Goal: Communication & Community: Participate in discussion

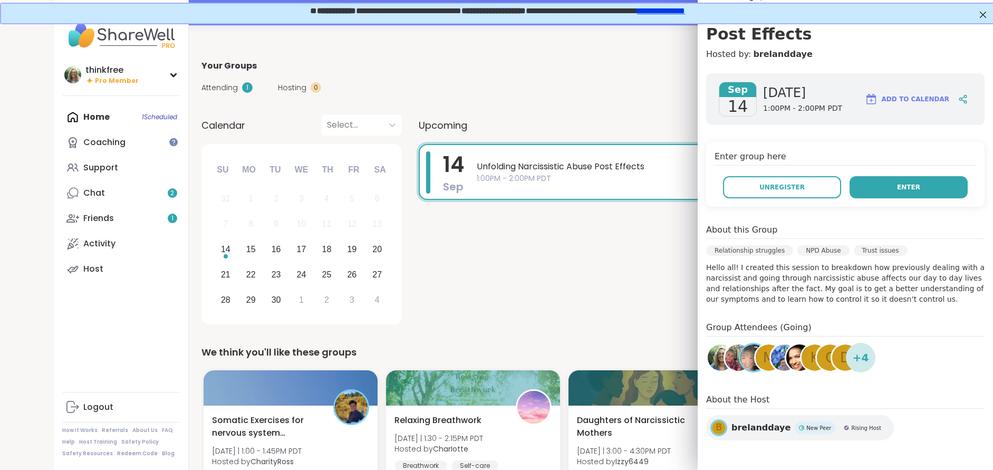
click at [925, 185] on button "Enter" at bounding box center [908, 187] width 118 height 22
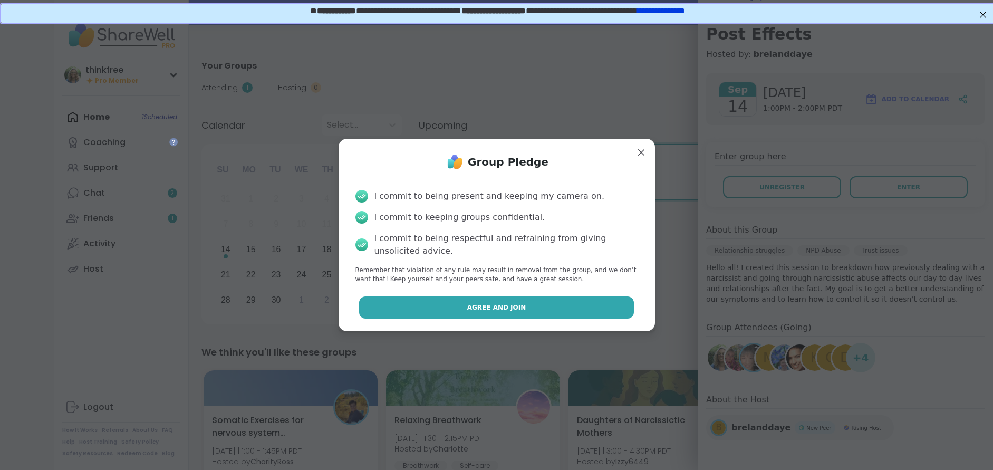
click at [479, 306] on span "Agree and Join" at bounding box center [496, 307] width 59 height 9
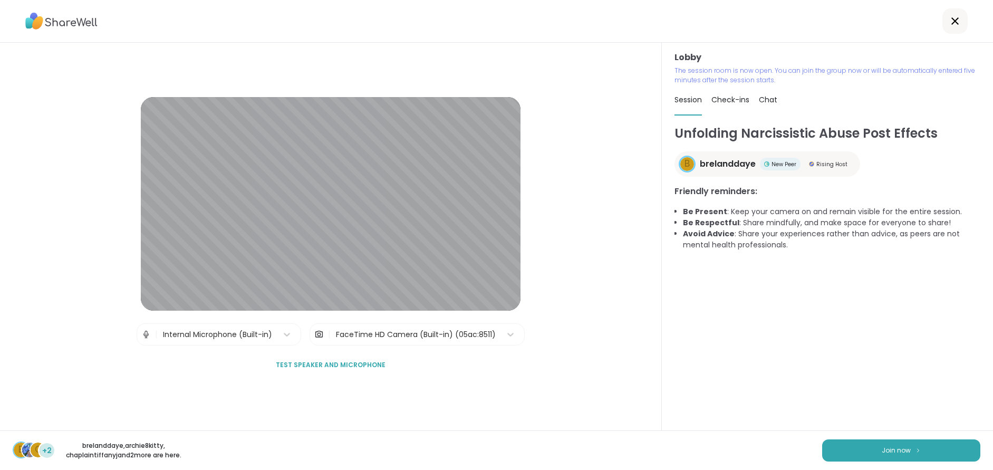
scroll to position [3, 0]
click at [901, 448] on span "Join now" at bounding box center [895, 449] width 29 height 9
click at [894, 445] on span "Join now" at bounding box center [895, 449] width 29 height 9
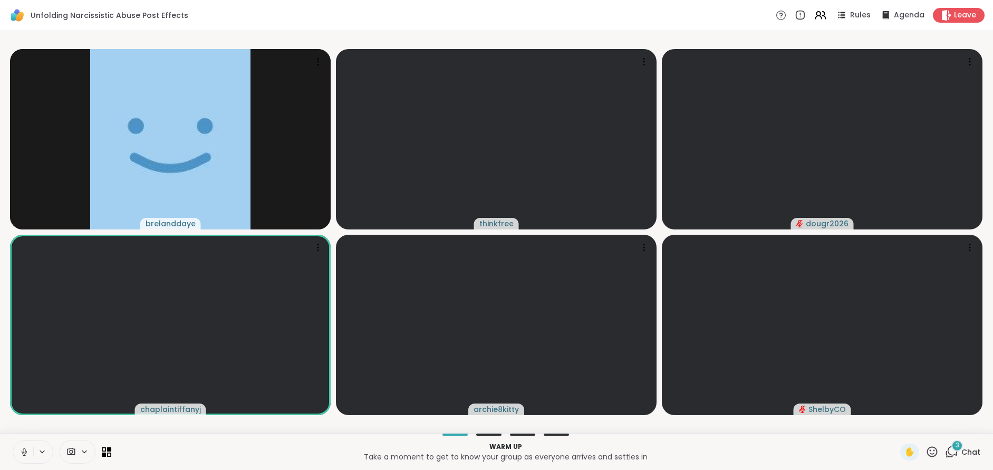
click at [21, 449] on icon at bounding box center [24, 451] width 9 height 9
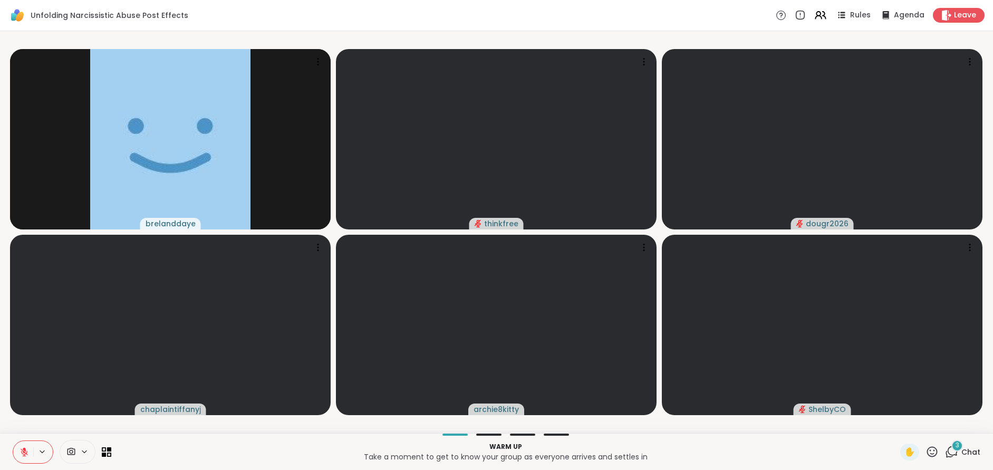
click at [965, 451] on span "Chat" at bounding box center [970, 452] width 19 height 11
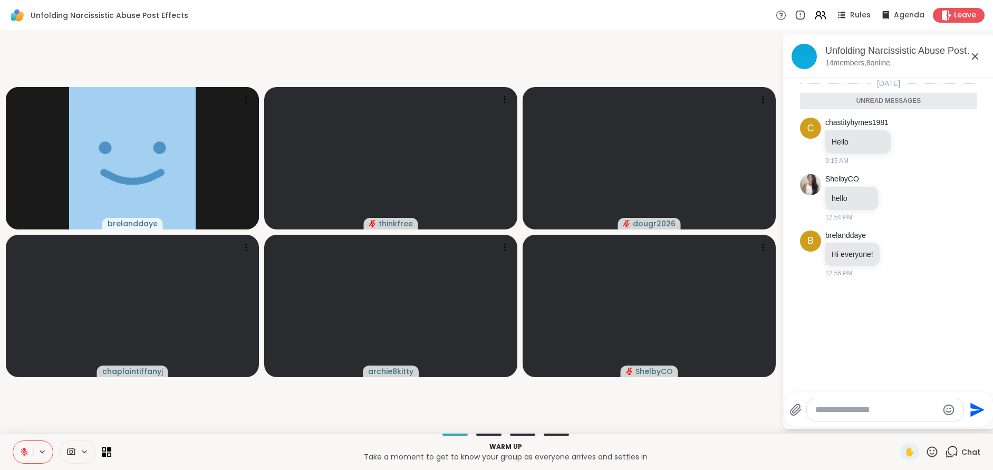
click at [978, 55] on icon at bounding box center [974, 56] width 13 height 13
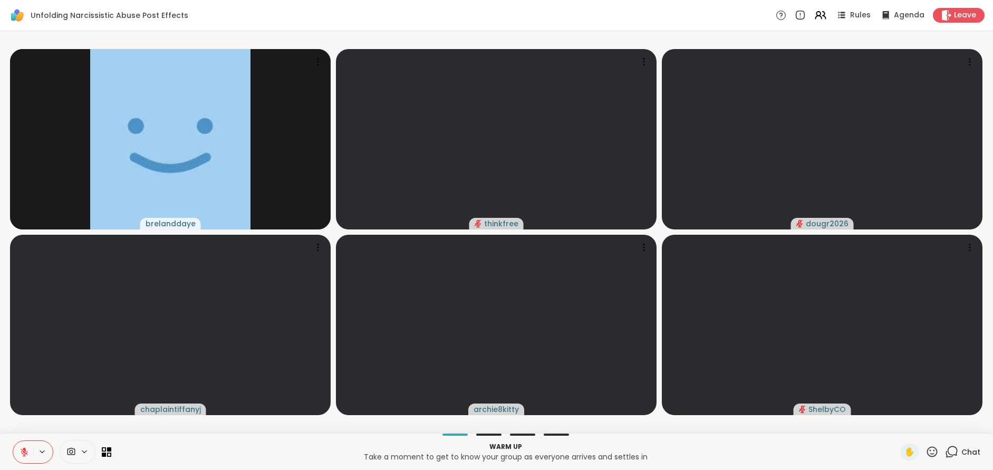
click at [21, 449] on icon at bounding box center [24, 451] width 7 height 7
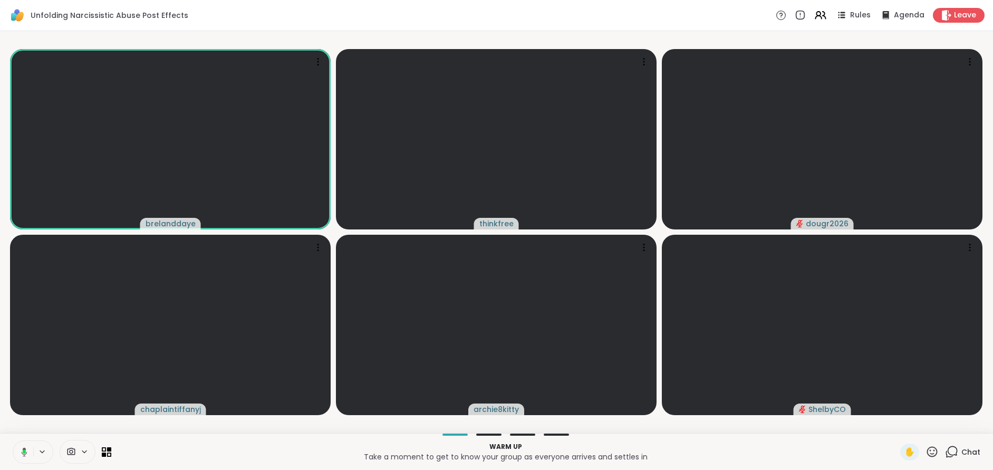
click at [20, 450] on icon at bounding box center [22, 451] width 9 height 9
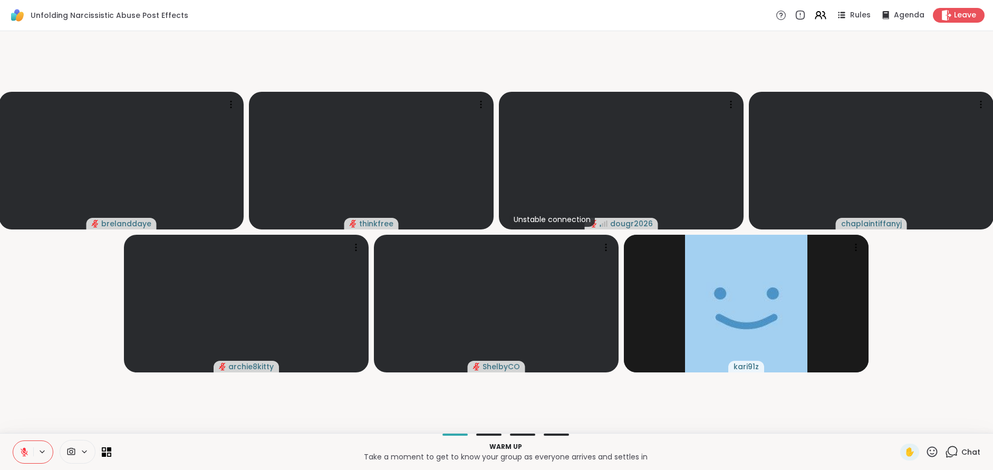
click at [27, 449] on icon at bounding box center [24, 451] width 9 height 9
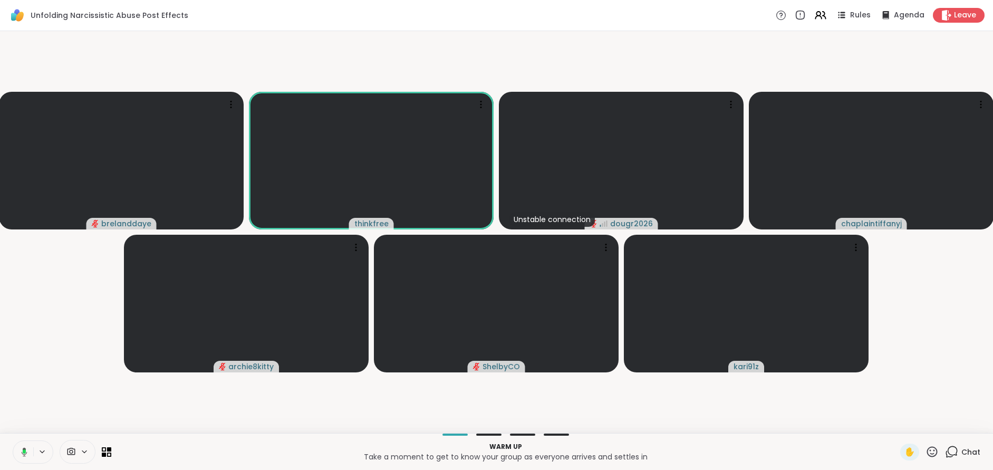
click at [21, 452] on icon at bounding box center [22, 451] width 9 height 9
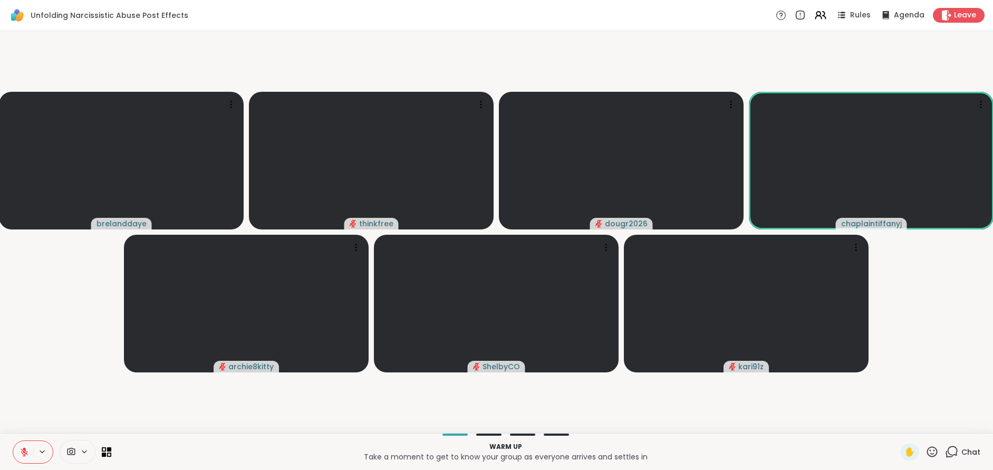
click at [20, 449] on icon at bounding box center [24, 451] width 9 height 9
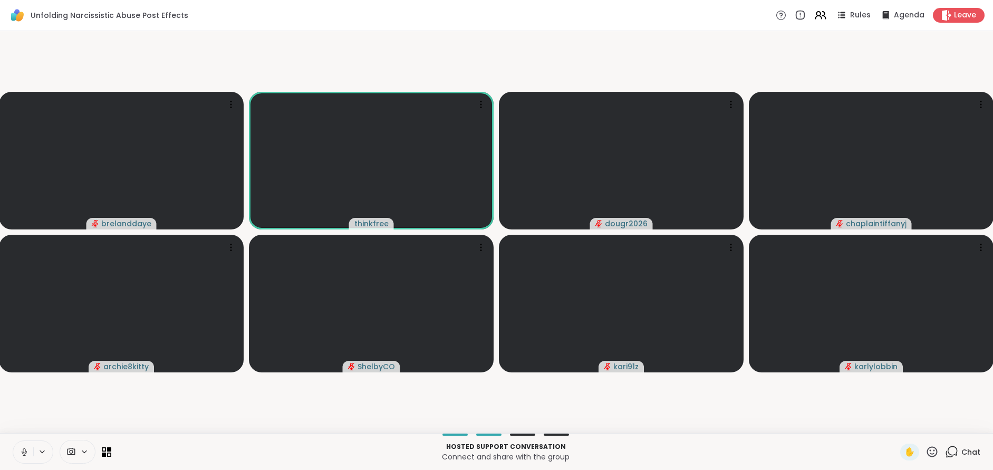
click at [20, 450] on icon at bounding box center [24, 451] width 9 height 9
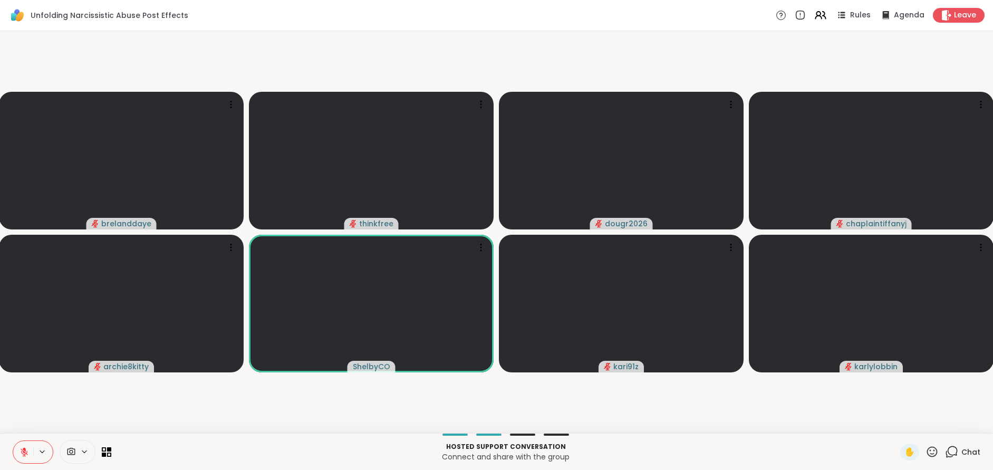
click at [931, 452] on icon at bounding box center [931, 451] width 13 height 13
click at [945, 422] on span "🌟" at bounding box center [947, 424] width 11 height 13
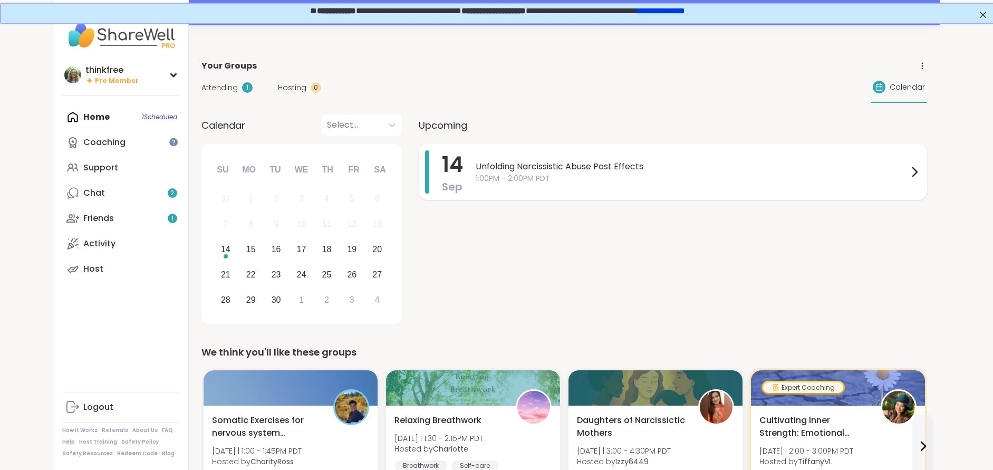
click at [557, 168] on span "Unfolding Narcissistic Abuse Post Effects" at bounding box center [692, 166] width 432 height 13
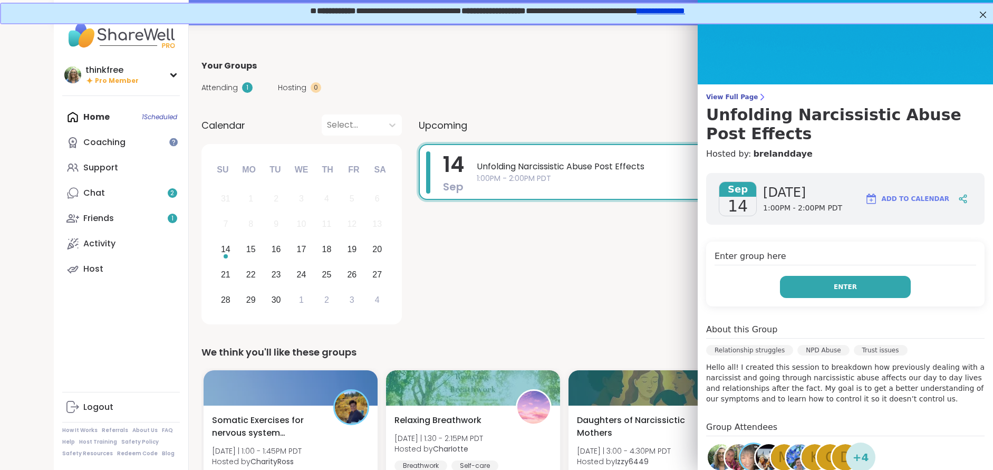
click at [850, 286] on span "Enter" at bounding box center [845, 286] width 23 height 9
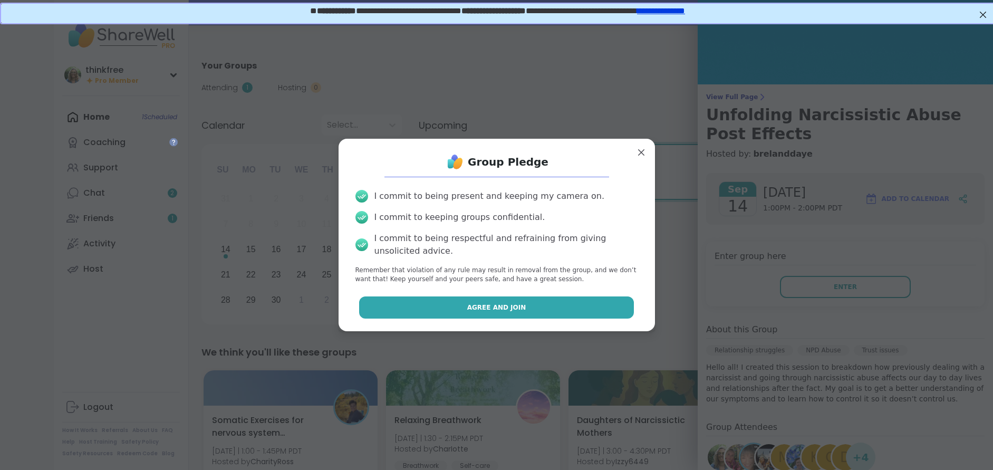
click at [468, 305] on button "Agree and Join" at bounding box center [496, 307] width 275 height 22
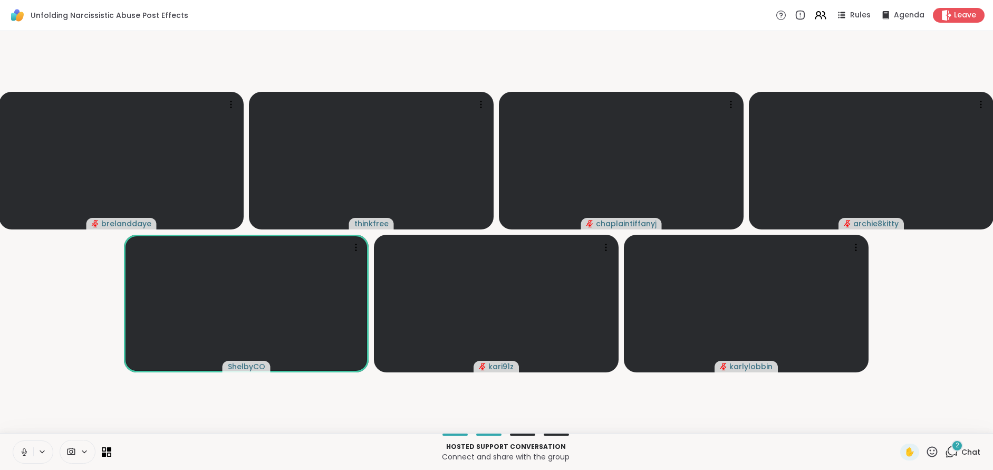
click at [23, 450] on icon at bounding box center [24, 451] width 9 height 9
click at [908, 450] on span "✋" at bounding box center [909, 451] width 11 height 13
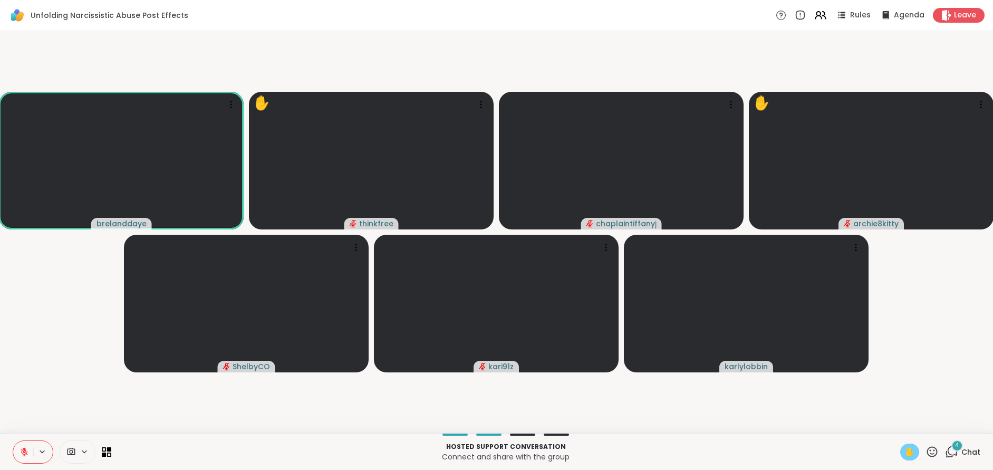
click at [906, 449] on span "✋" at bounding box center [909, 451] width 11 height 13
click at [20, 448] on icon at bounding box center [24, 451] width 9 height 9
drag, startPoint x: 23, startPoint y: 453, endPoint x: 32, endPoint y: 456, distance: 9.8
click at [26, 455] on icon at bounding box center [24, 451] width 9 height 9
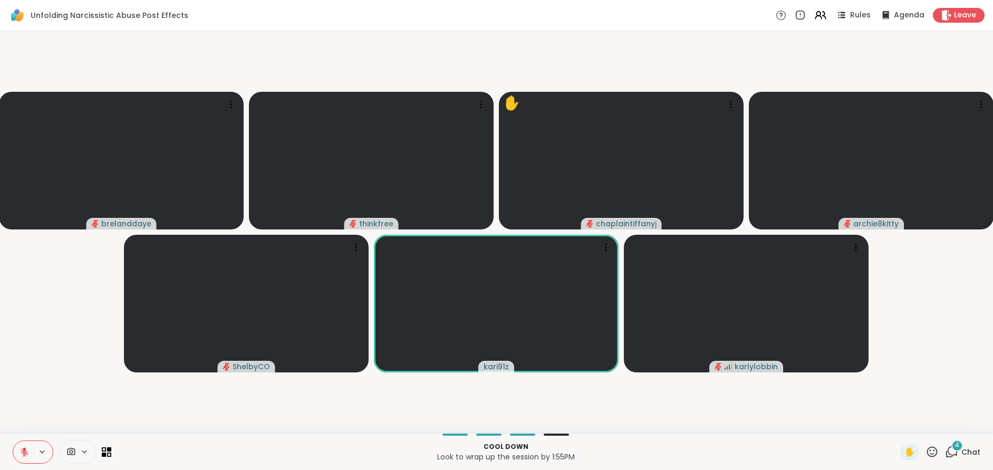
click at [965, 450] on span "Chat" at bounding box center [970, 452] width 19 height 11
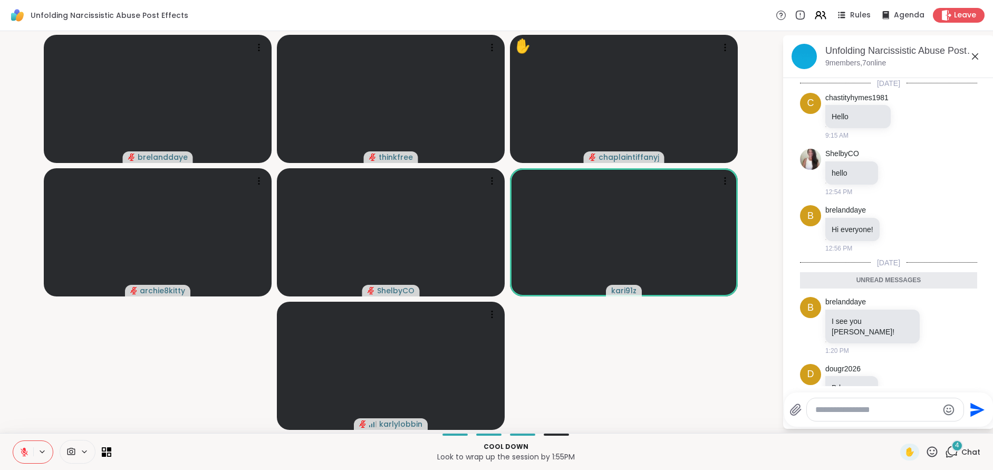
scroll to position [188, 0]
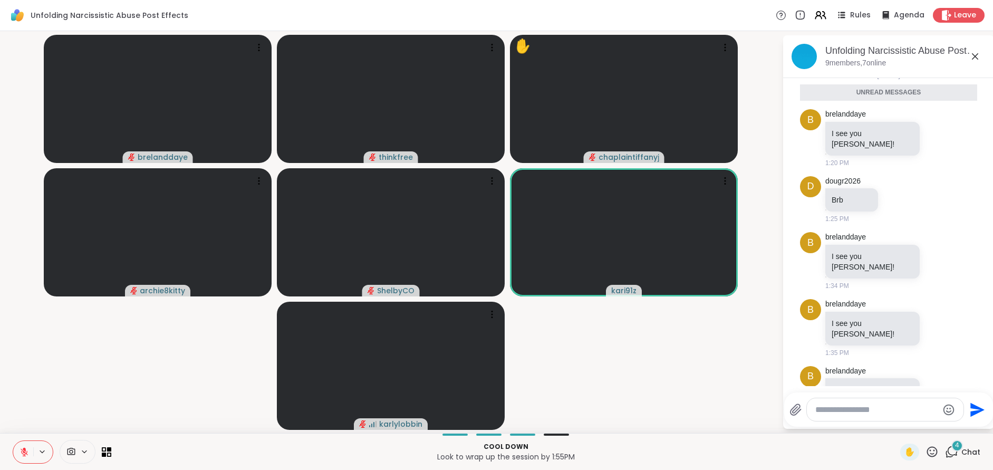
click at [971, 450] on span "Chat" at bounding box center [970, 452] width 19 height 11
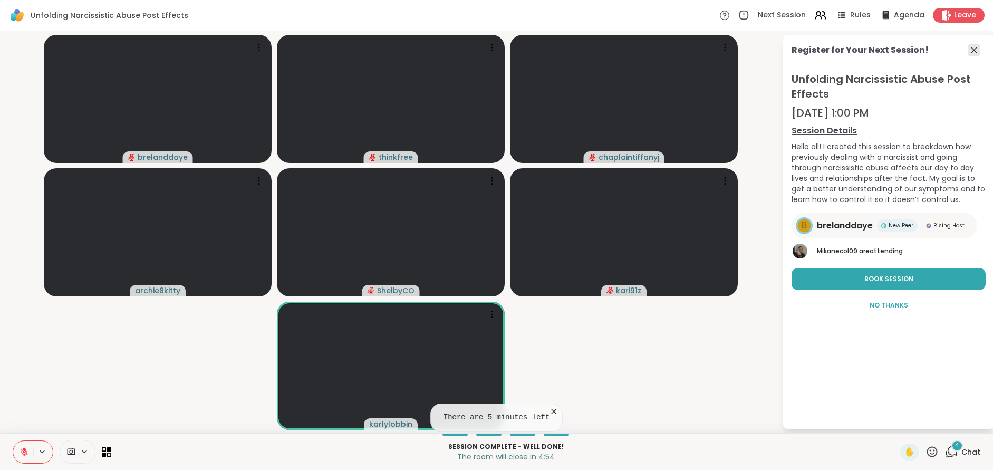
click at [971, 47] on icon at bounding box center [974, 50] width 6 height 6
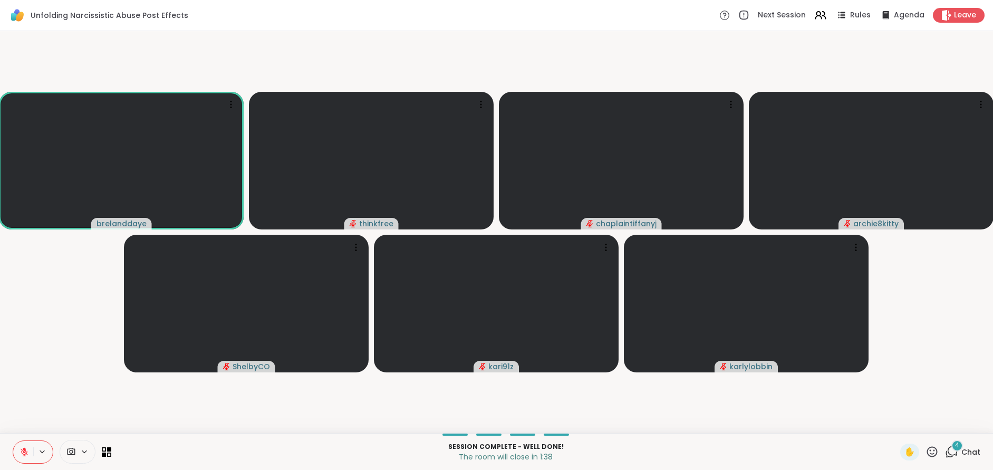
click at [24, 448] on icon at bounding box center [24, 449] width 3 height 4
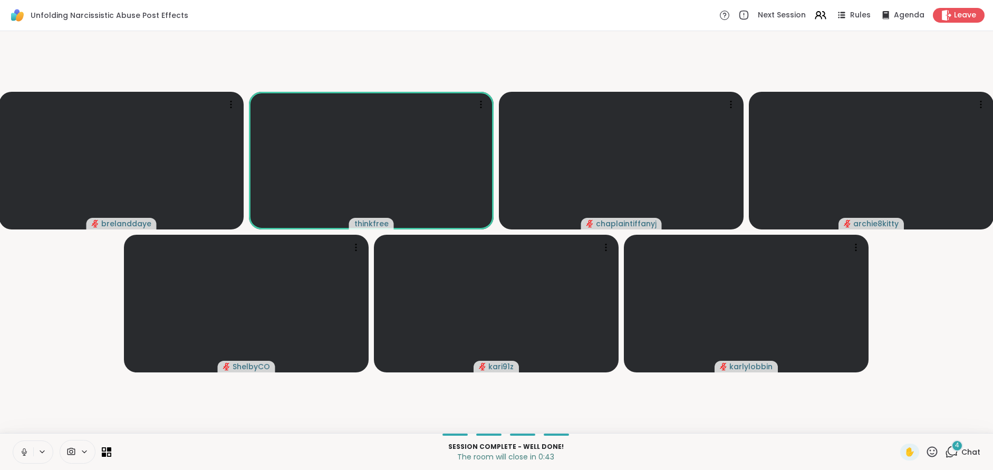
drag, startPoint x: 22, startPoint y: 450, endPoint x: 28, endPoint y: 450, distance: 6.9
click at [23, 450] on icon at bounding box center [24, 451] width 9 height 9
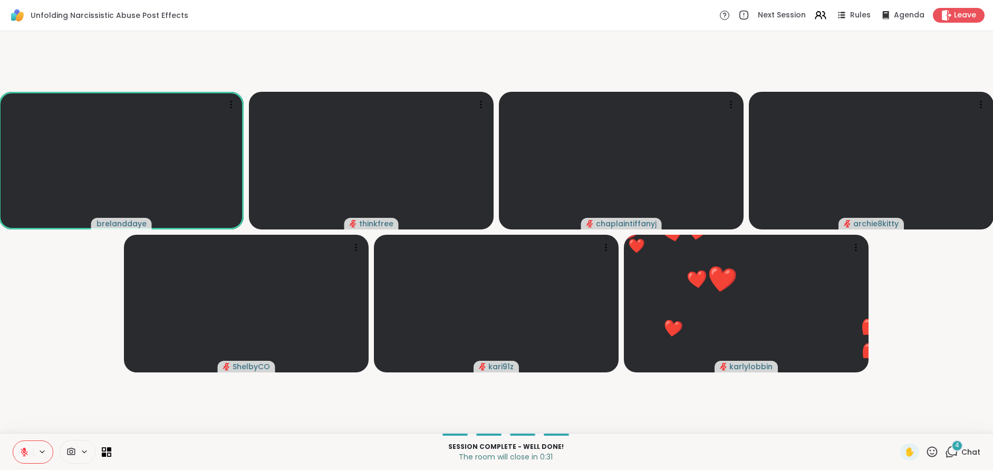
click at [933, 450] on icon at bounding box center [931, 451] width 13 height 13
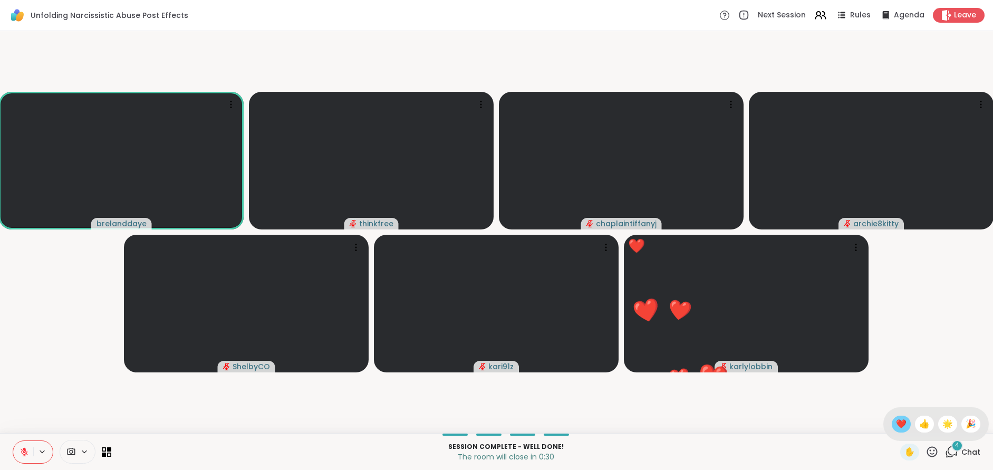
click at [900, 424] on span "❤️" at bounding box center [901, 424] width 11 height 13
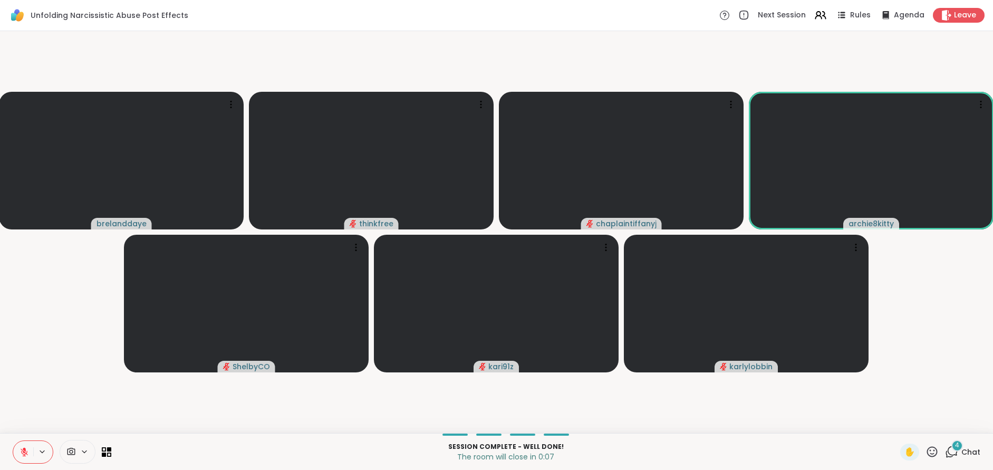
click at [23, 449] on icon at bounding box center [24, 449] width 3 height 4
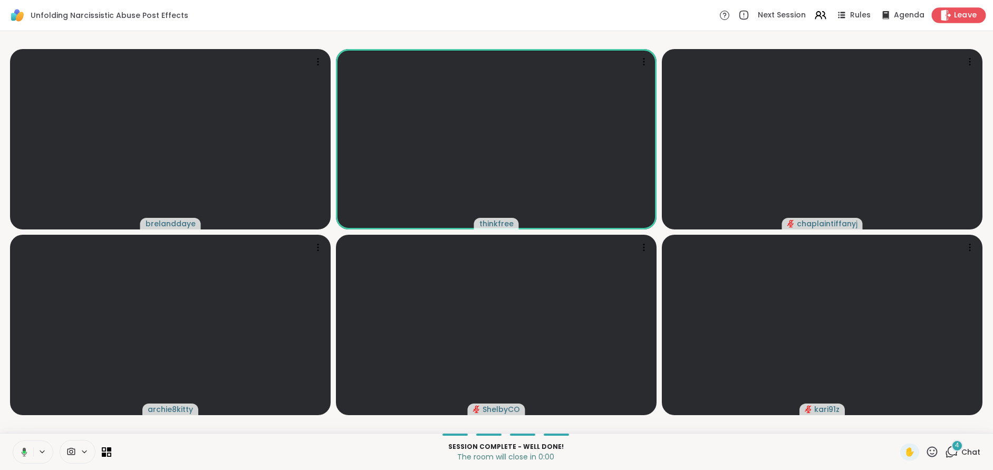
click at [962, 13] on span "Leave" at bounding box center [965, 15] width 23 height 11
